Goal: Task Accomplishment & Management: Manage account settings

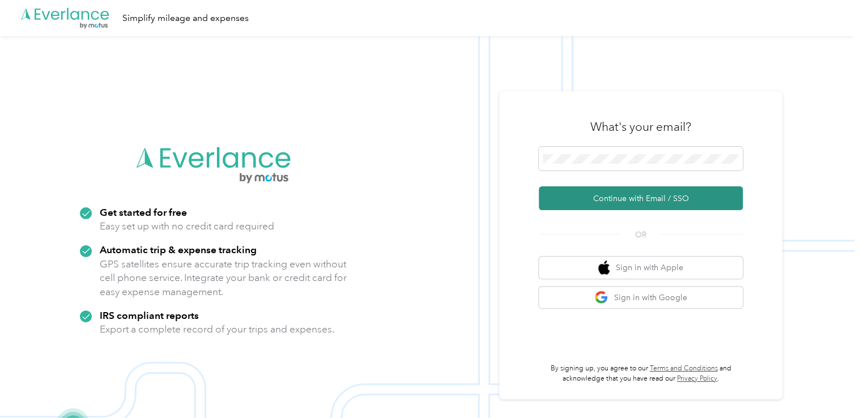
click at [624, 198] on button "Continue with Email / SSO" at bounding box center [641, 198] width 204 height 24
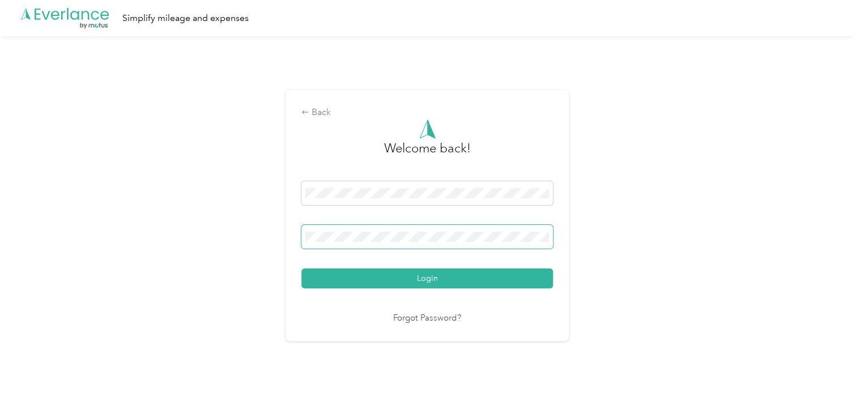
click at [301, 269] on button "Login" at bounding box center [427, 279] width 252 height 20
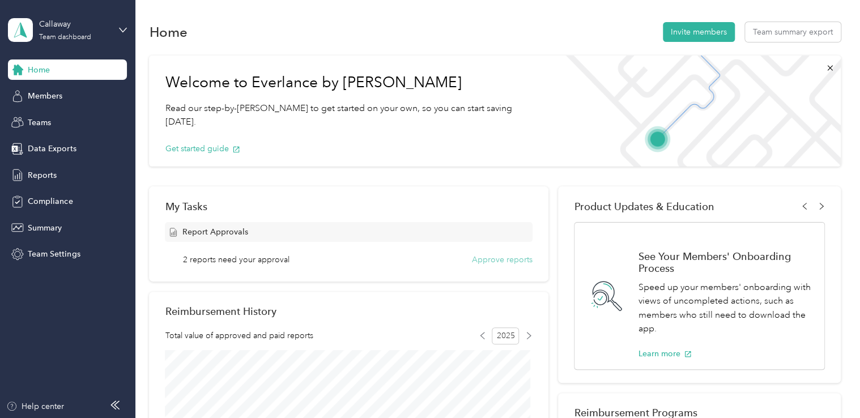
click at [517, 258] on button "Approve reports" at bounding box center [502, 260] width 61 height 12
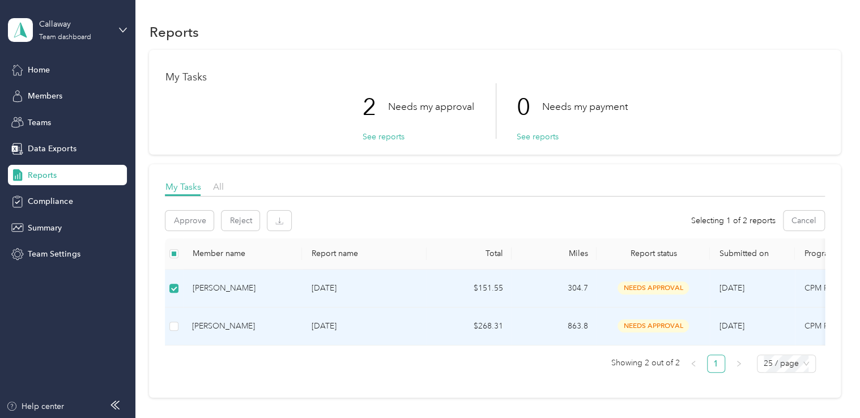
click at [183, 335] on td "[PERSON_NAME]" at bounding box center [242, 327] width 119 height 38
click at [199, 216] on button "Approve" at bounding box center [189, 221] width 48 height 20
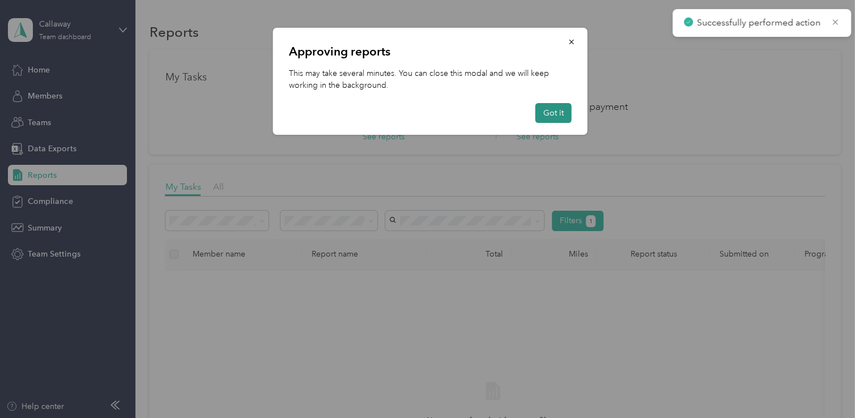
click at [556, 114] on button "Got it" at bounding box center [553, 113] width 36 height 20
